Goal: Find specific page/section: Find specific page/section

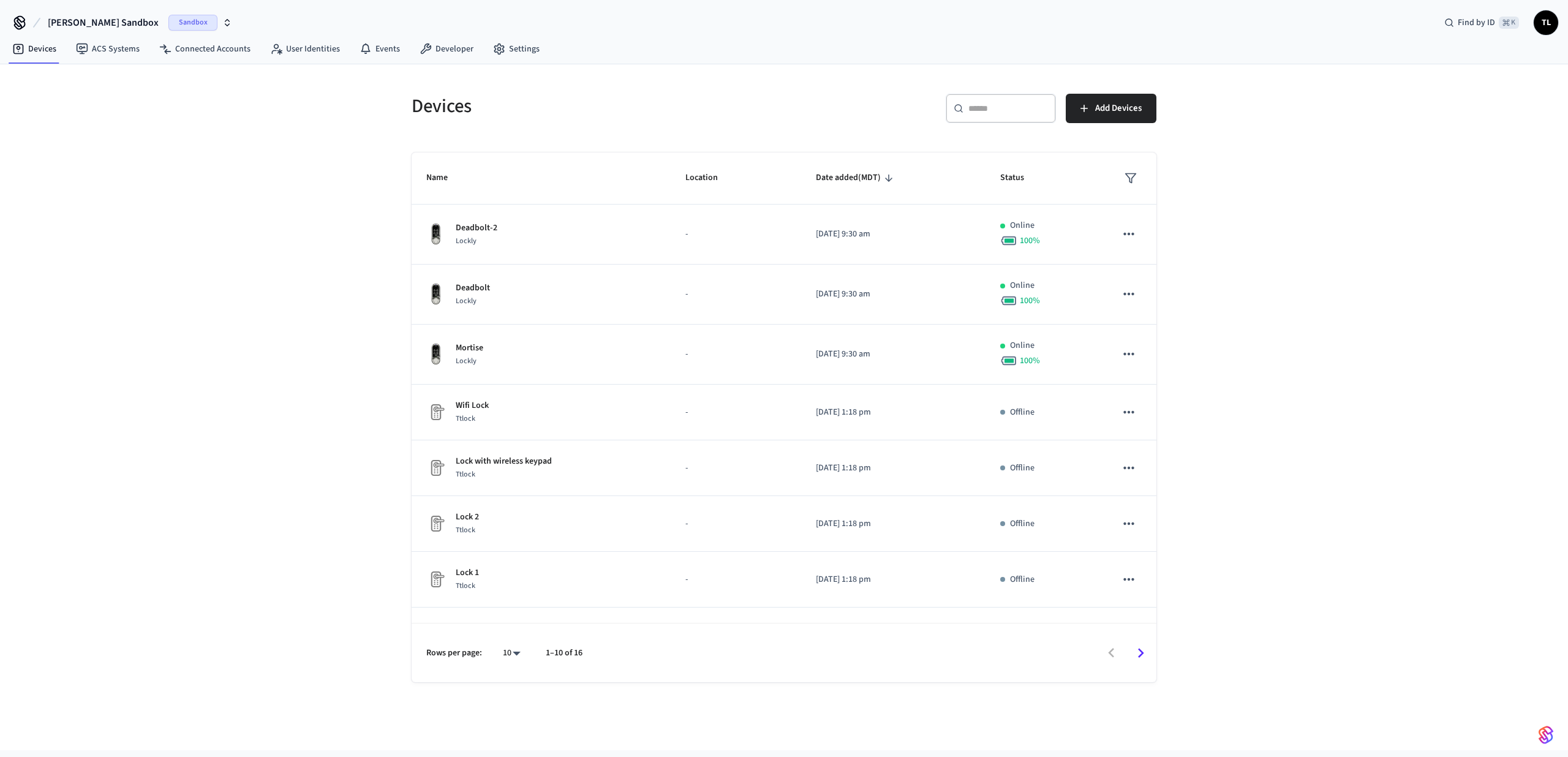
click at [168, 29] on span "Sandbox" at bounding box center [193, 23] width 49 height 16
click at [162, 73] on span "Production" at bounding box center [163, 79] width 49 height 16
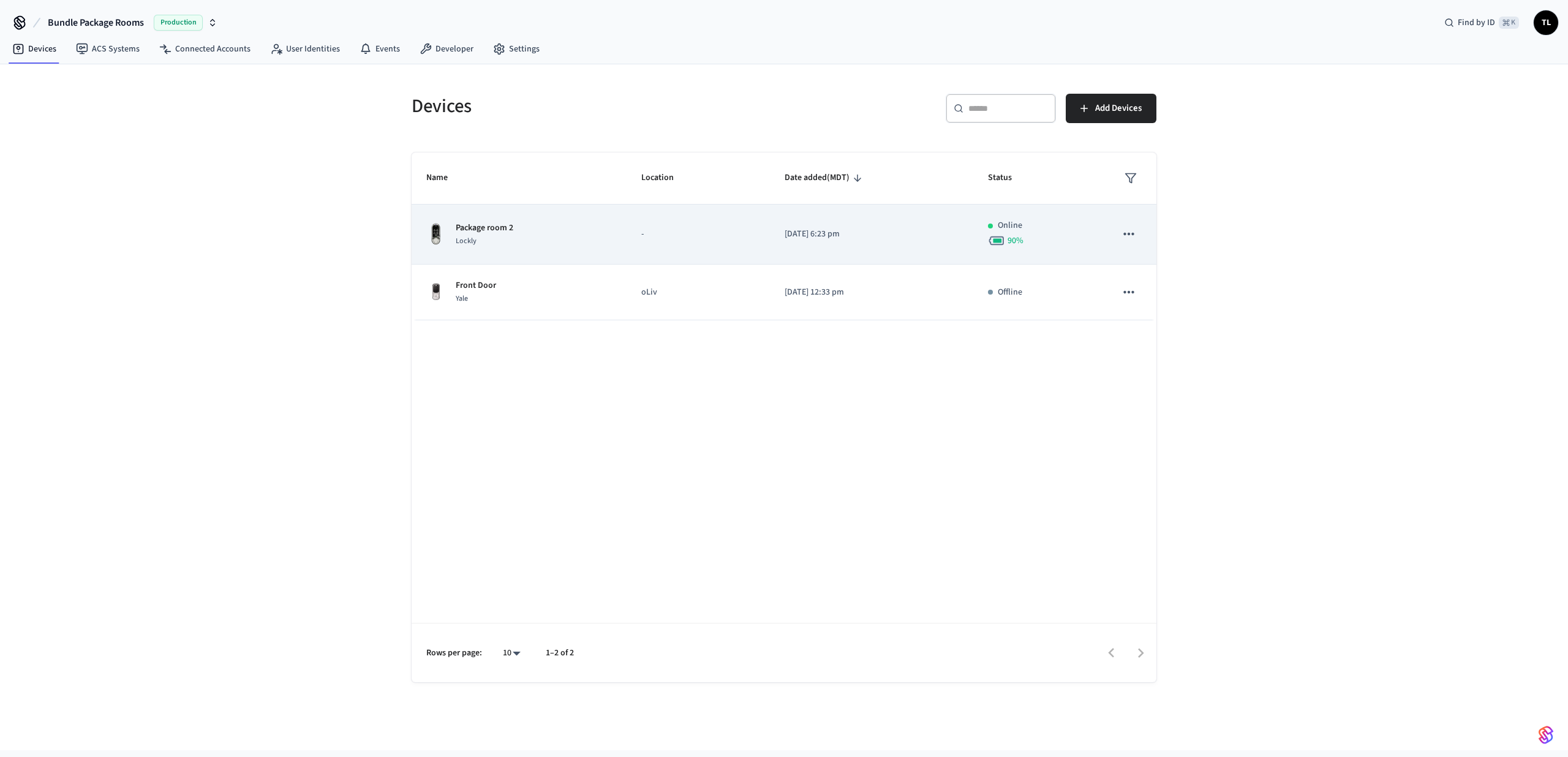
click at [499, 223] on p "Package room 2" at bounding box center [484, 228] width 57 height 13
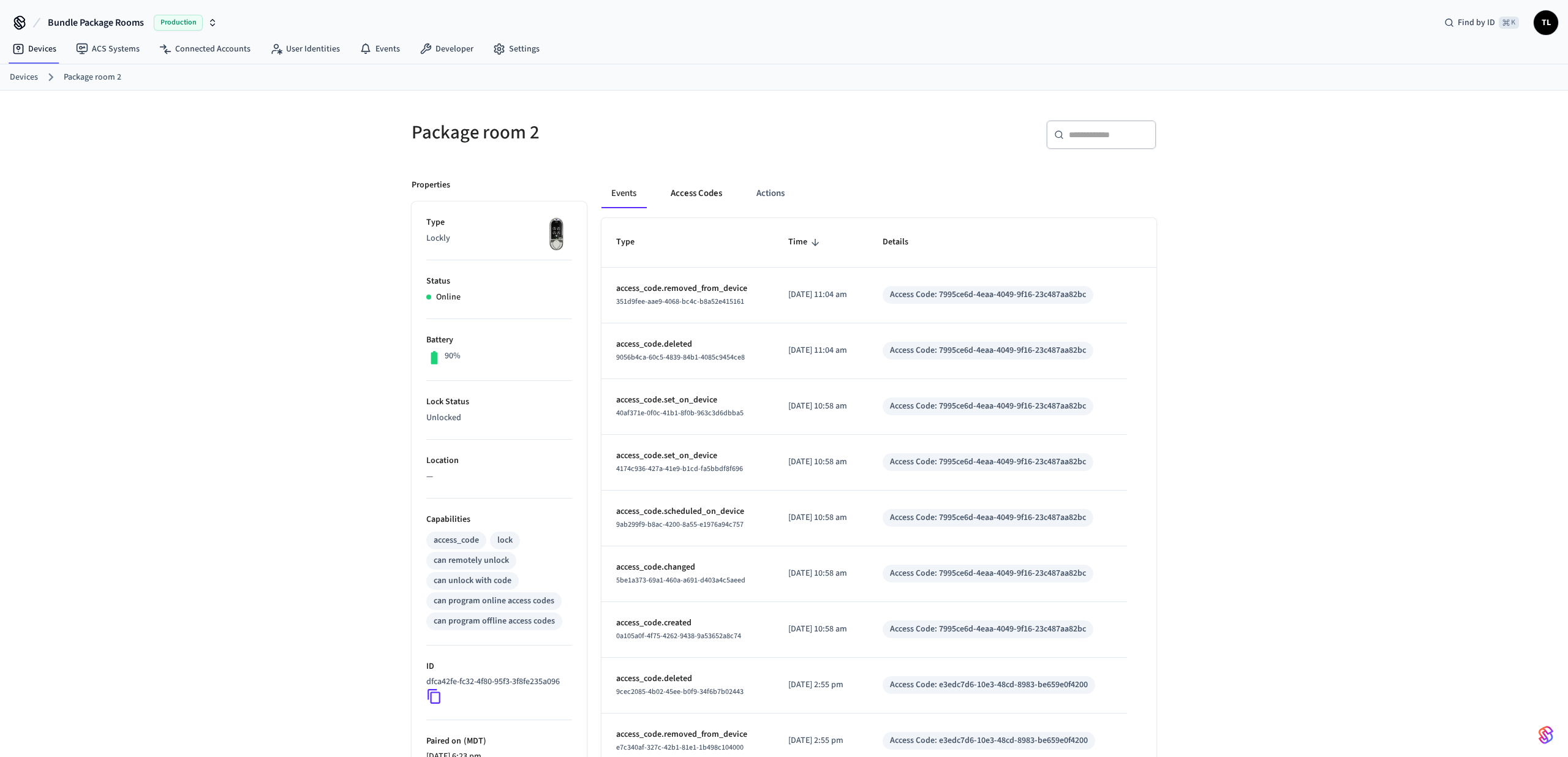
click at [689, 193] on button "Access Codes" at bounding box center [696, 193] width 71 height 29
